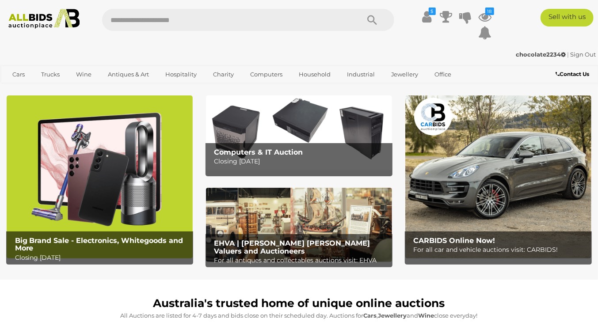
click at [124, 21] on input "text" at bounding box center [226, 20] width 249 height 22
type input "**"
click at [371, 17] on icon "Search" at bounding box center [372, 20] width 10 height 13
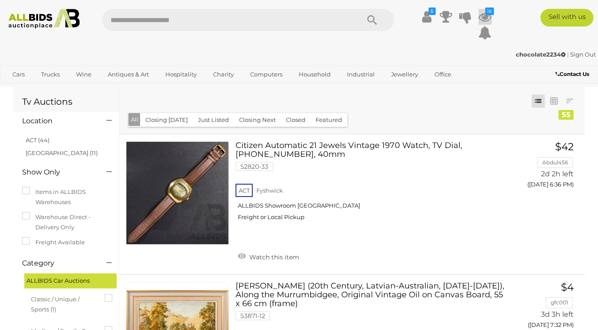
click at [487, 13] on icon "18" at bounding box center [489, 12] width 9 height 8
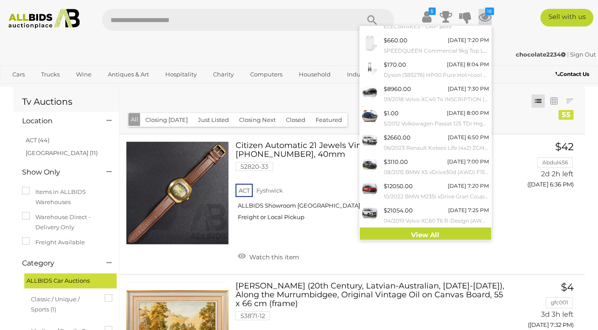
scroll to position [66, 0]
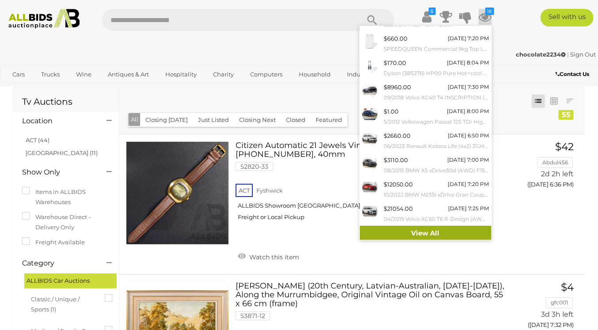
click at [424, 230] on link "View All" at bounding box center [426, 233] width 132 height 15
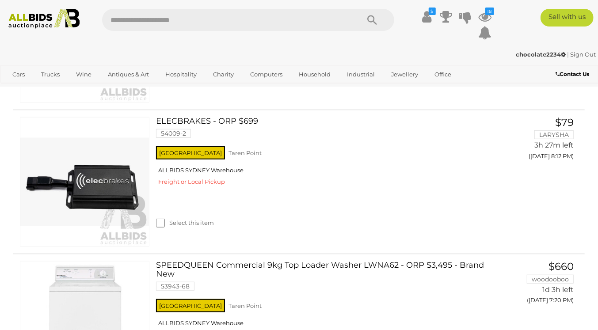
scroll to position [294, 0]
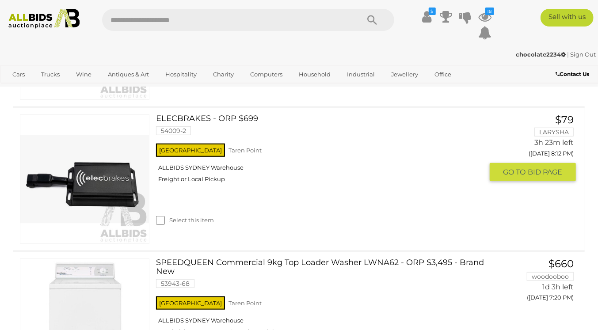
click at [182, 115] on link "ELECBRAKES - ORP $699 54009-2" at bounding box center [323, 127] width 320 height 27
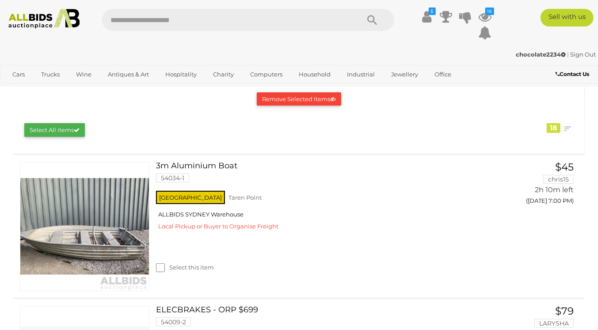
scroll to position [106, 0]
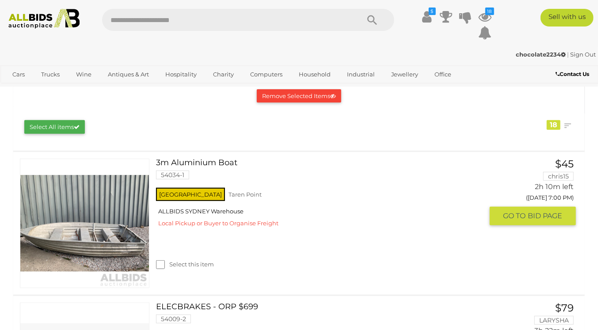
click at [114, 223] on link at bounding box center [85, 224] width 130 height 130
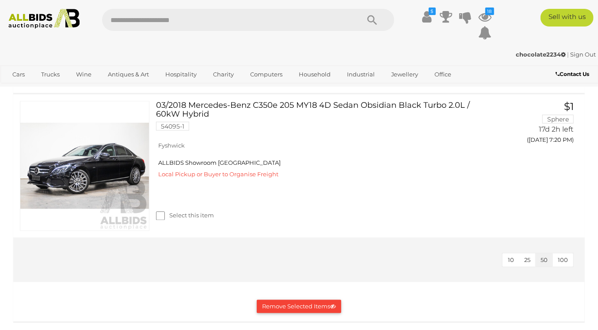
scroll to position [2563, 0]
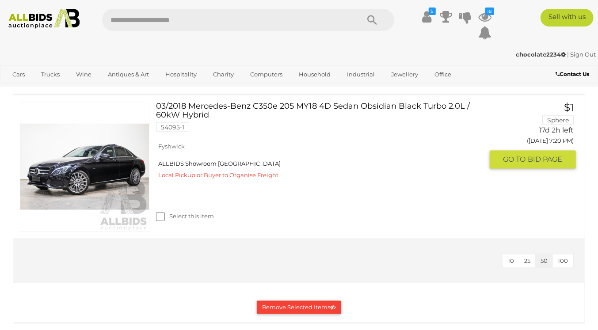
click at [118, 201] on link at bounding box center [85, 167] width 130 height 130
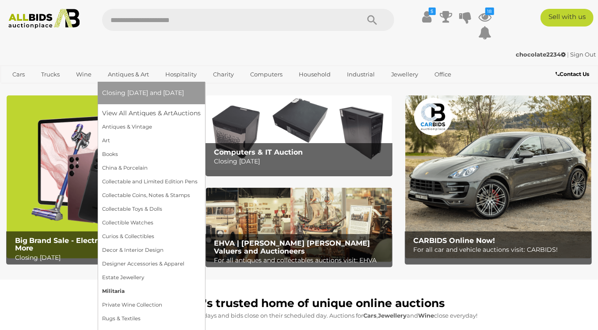
click at [122, 288] on link "Militaria" at bounding box center [151, 292] width 99 height 14
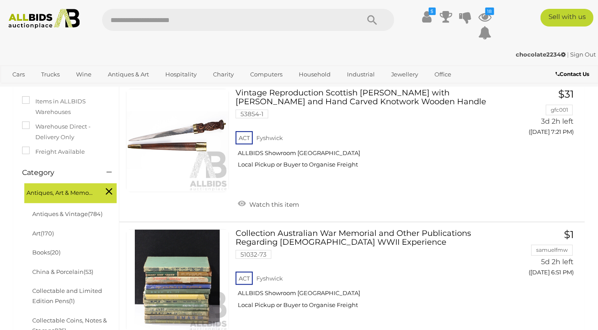
scroll to position [125, 0]
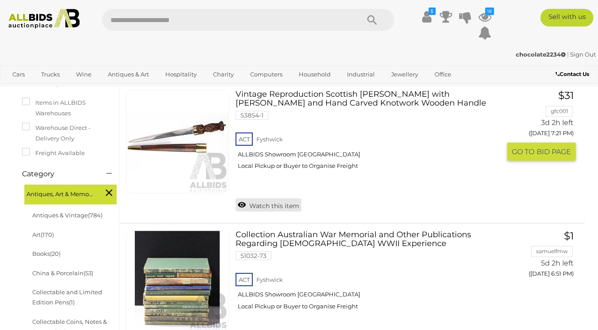
click at [263, 201] on link "Watch this item" at bounding box center [269, 204] width 66 height 13
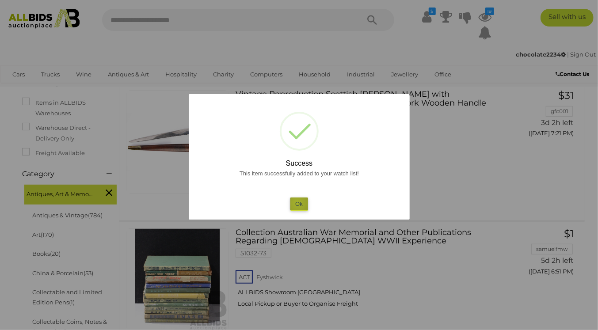
click at [297, 202] on button "Ok" at bounding box center [299, 204] width 18 height 13
